Goal: Find specific page/section: Locate a particular part of the current website

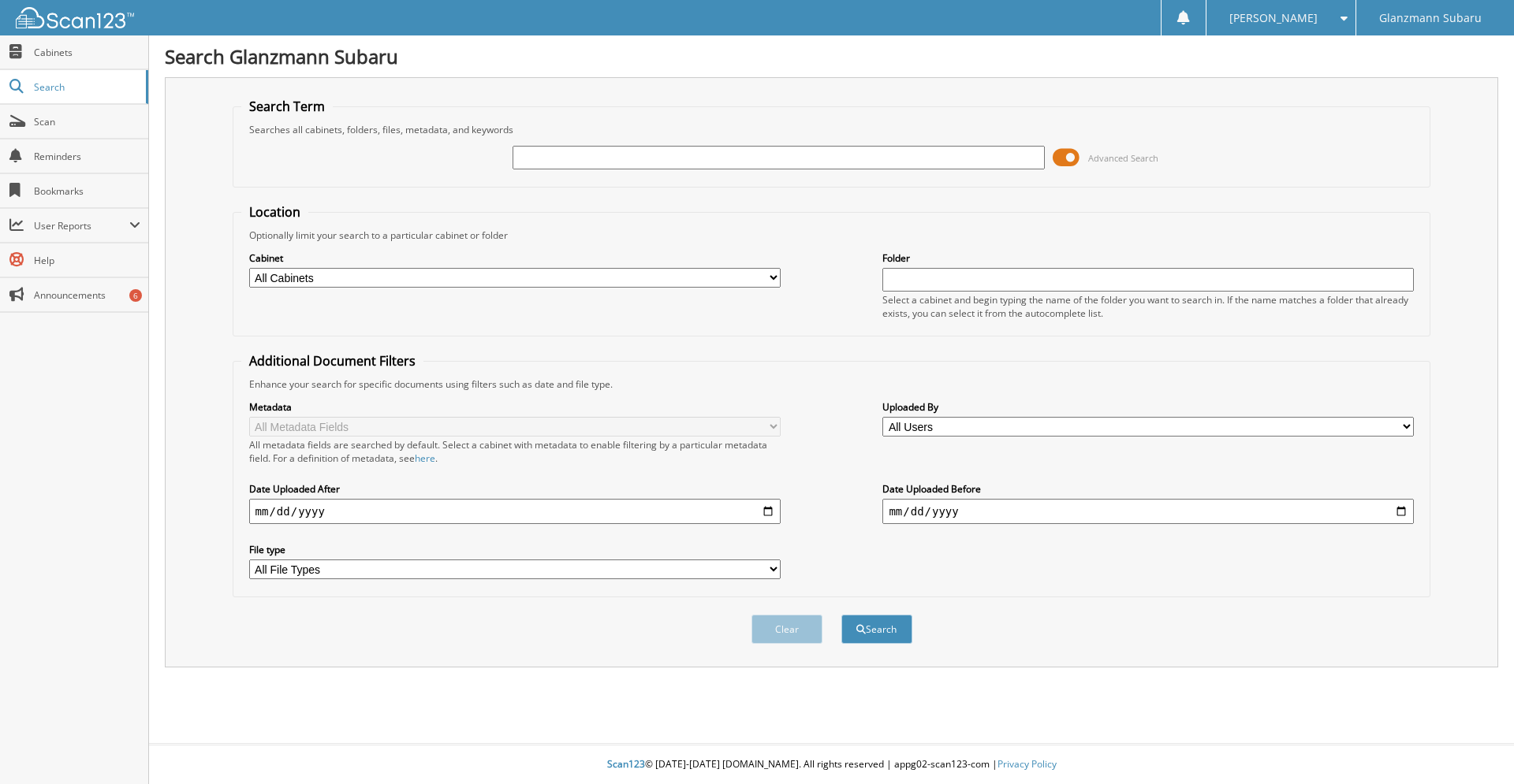
click at [707, 167] on input "text" at bounding box center [778, 157] width 531 height 24
type input "S251246"
click at [841, 615] on button "Search" at bounding box center [876, 629] width 71 height 29
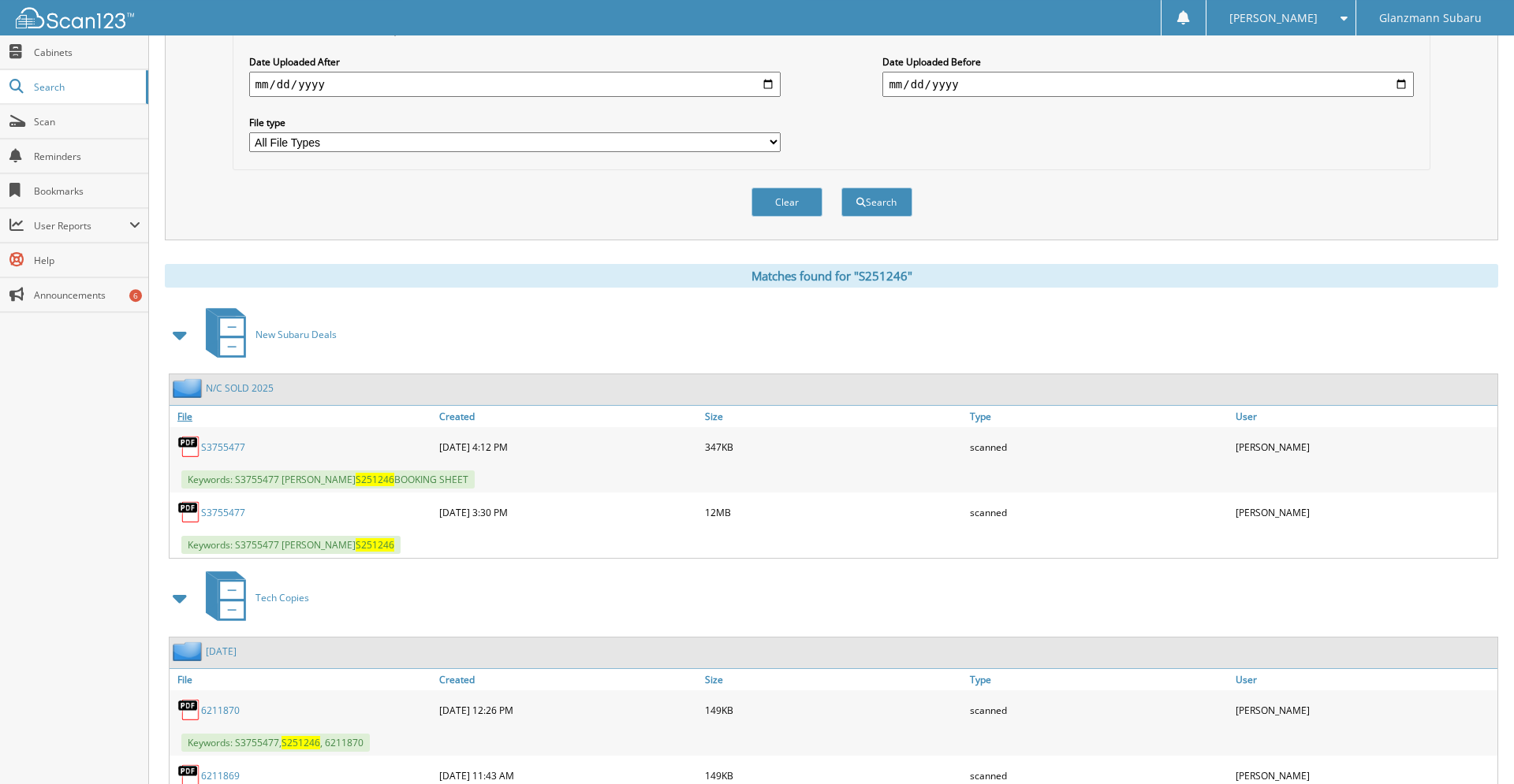
scroll to position [402, 0]
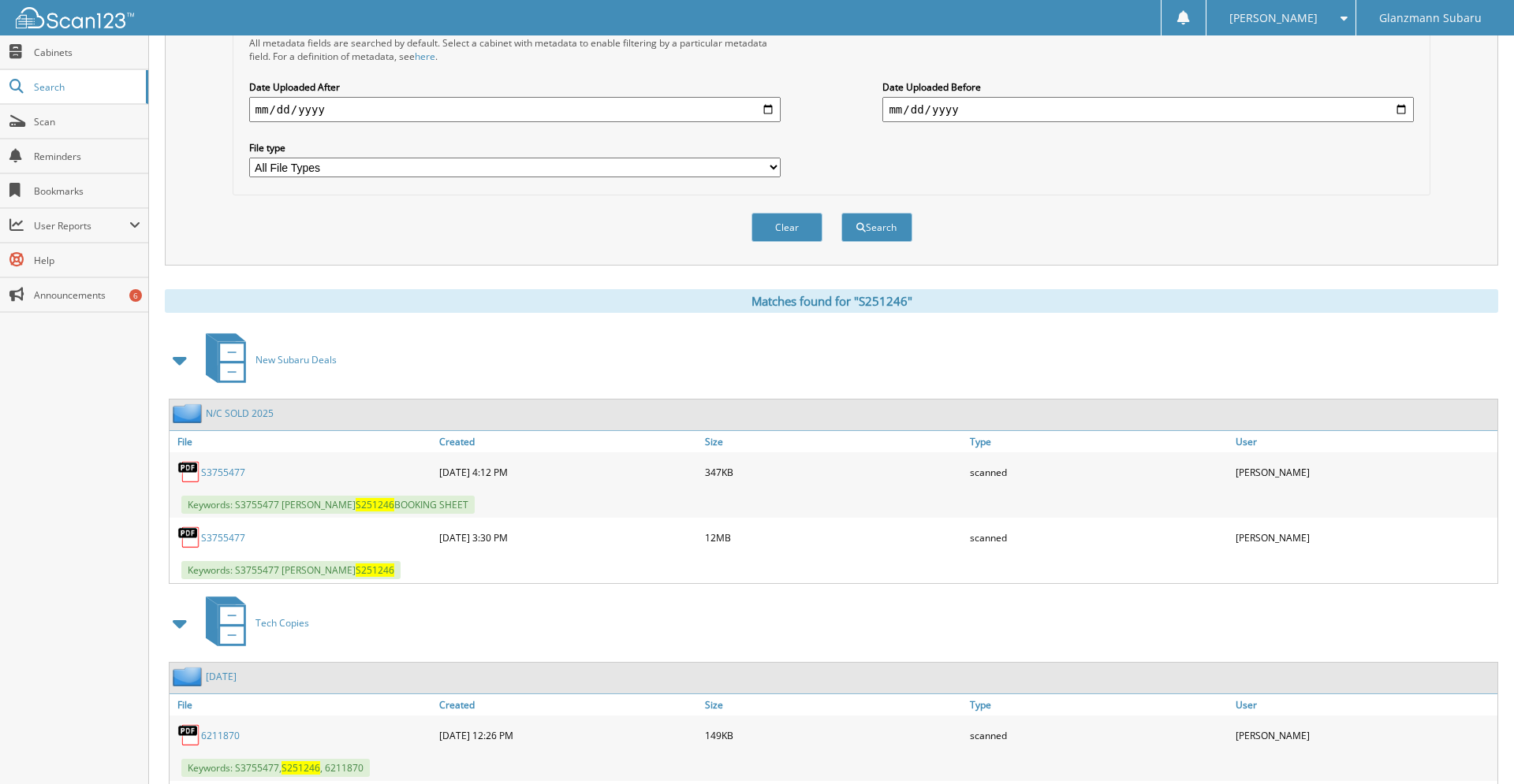
click at [206, 545] on link "S3755477" at bounding box center [223, 538] width 44 height 13
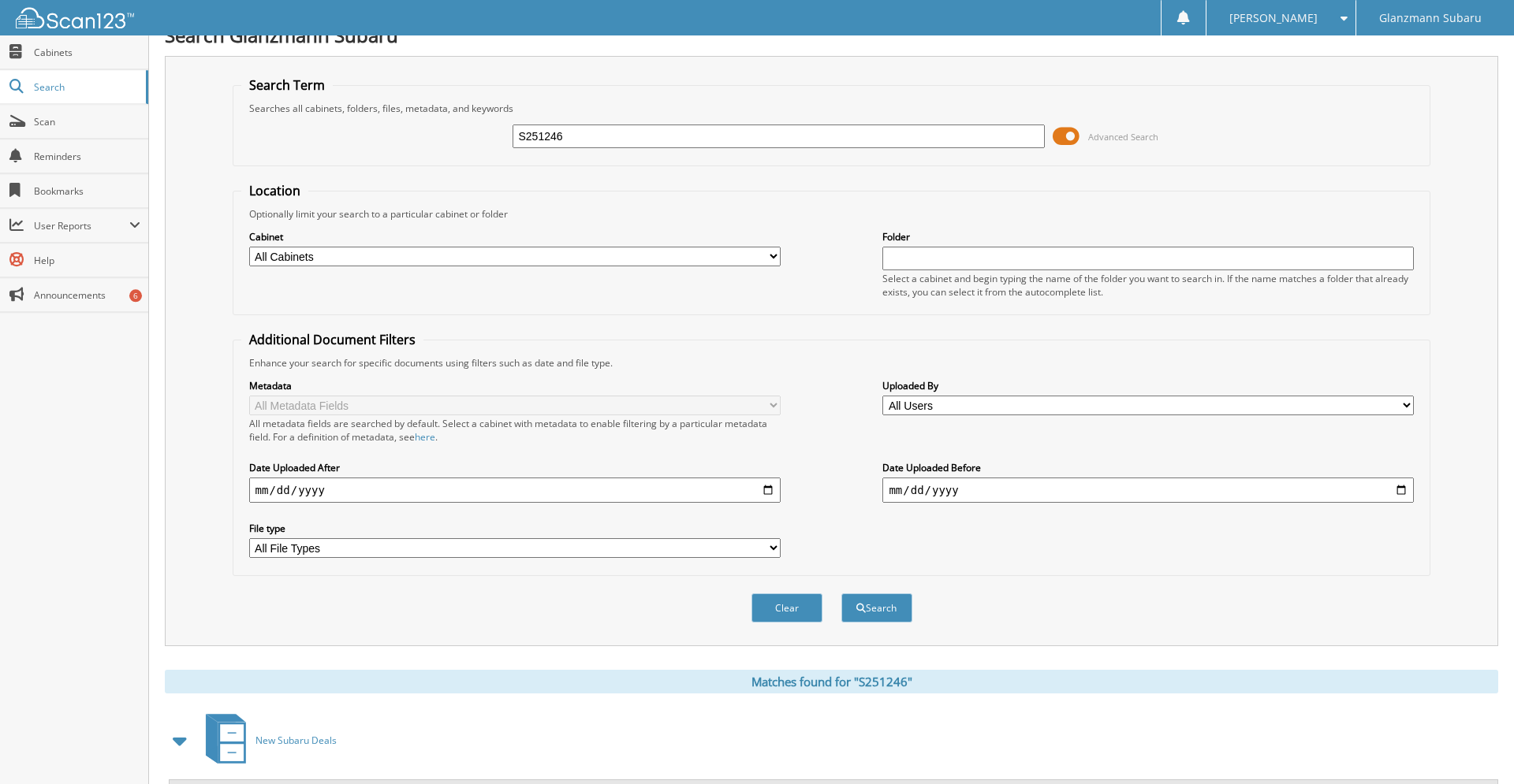
scroll to position [0, 0]
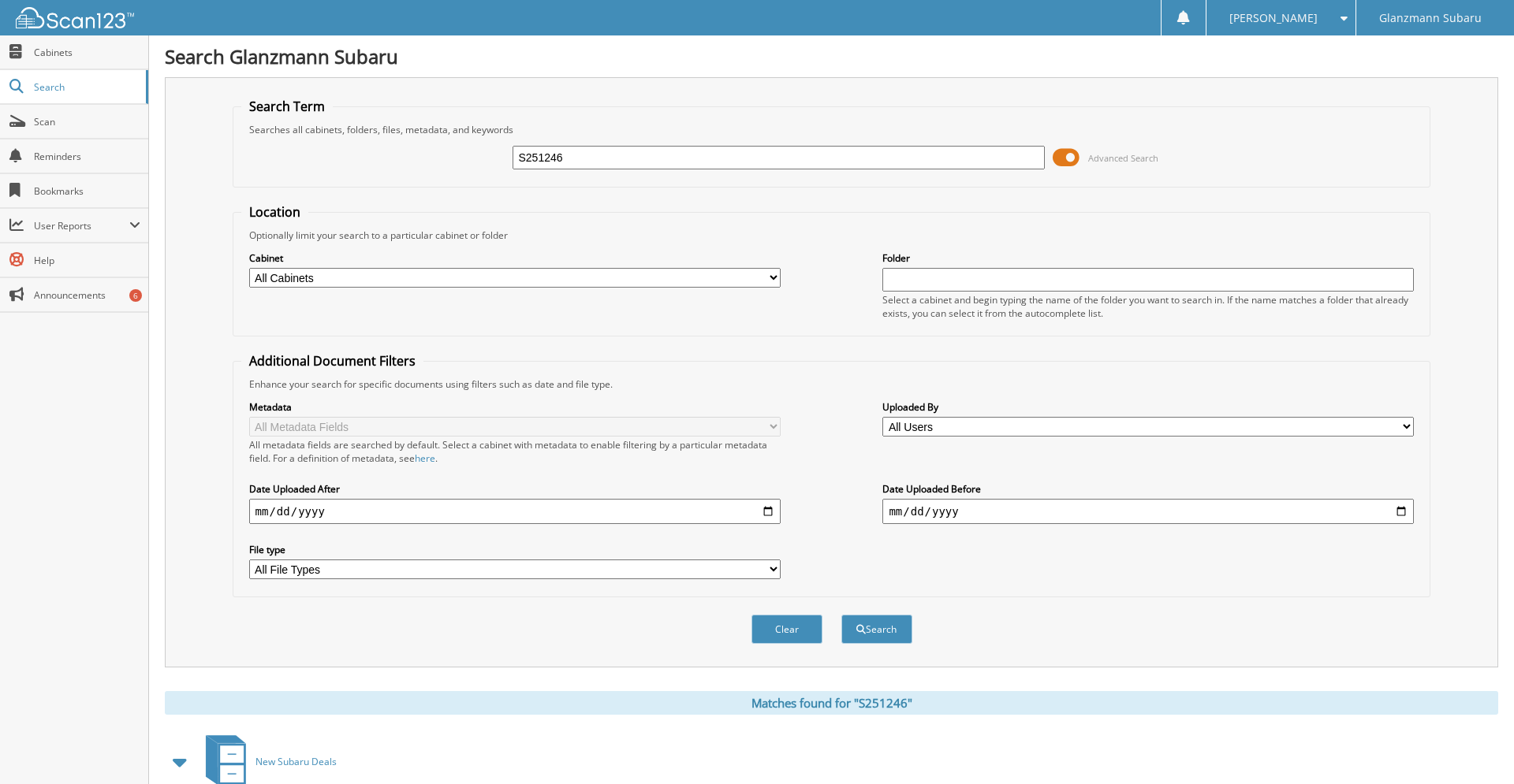
click at [550, 159] on input "S251246" at bounding box center [778, 157] width 531 height 24
click at [589, 162] on input "s20" at bounding box center [778, 157] width 531 height 24
type input "s200165"
click at [841, 615] on button "Search" at bounding box center [876, 629] width 71 height 29
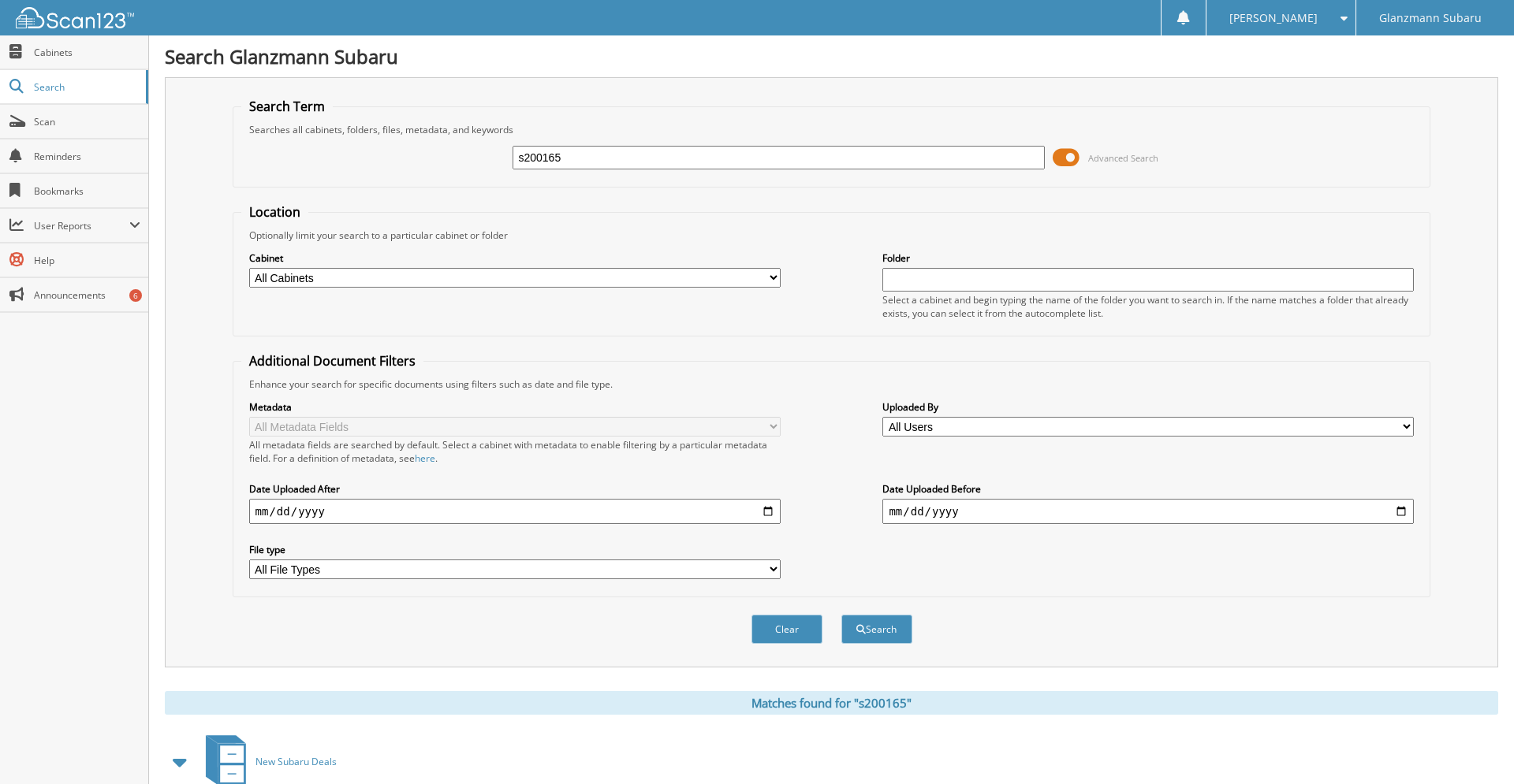
scroll to position [473, 0]
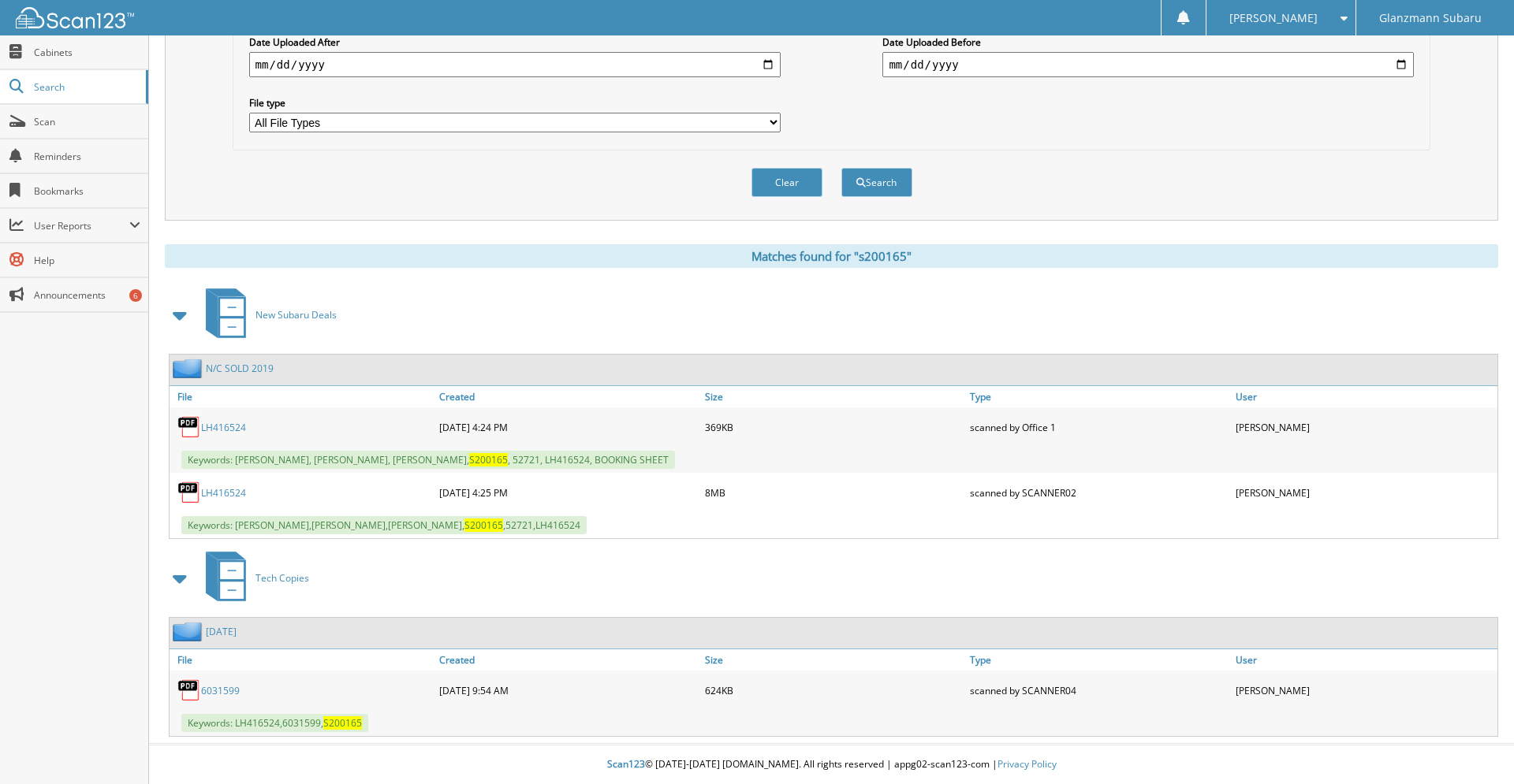
click at [232, 490] on link "LH416524" at bounding box center [223, 493] width 45 height 13
